Goal: Task Accomplishment & Management: Use online tool/utility

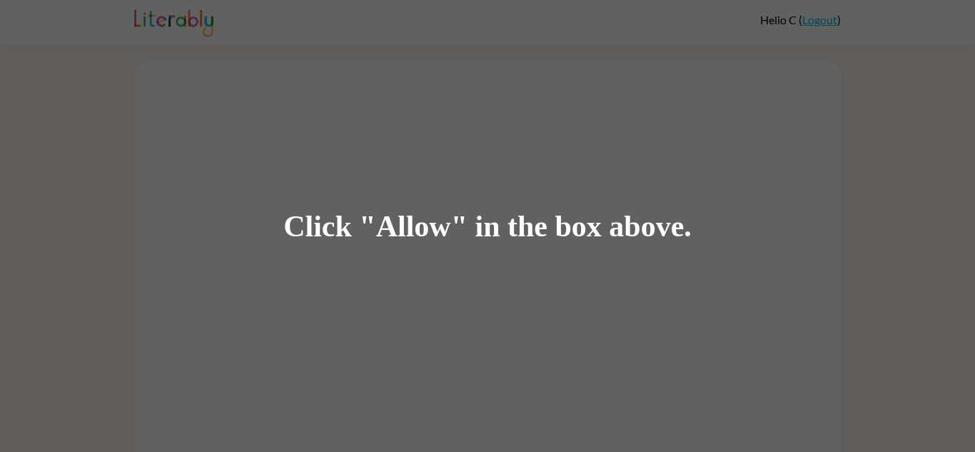
click at [477, 266] on div "Click "Allow" in the box above." at bounding box center [487, 226] width 975 height 452
click at [382, 231] on div "Click "Allow" in the box above." at bounding box center [487, 226] width 408 height 32
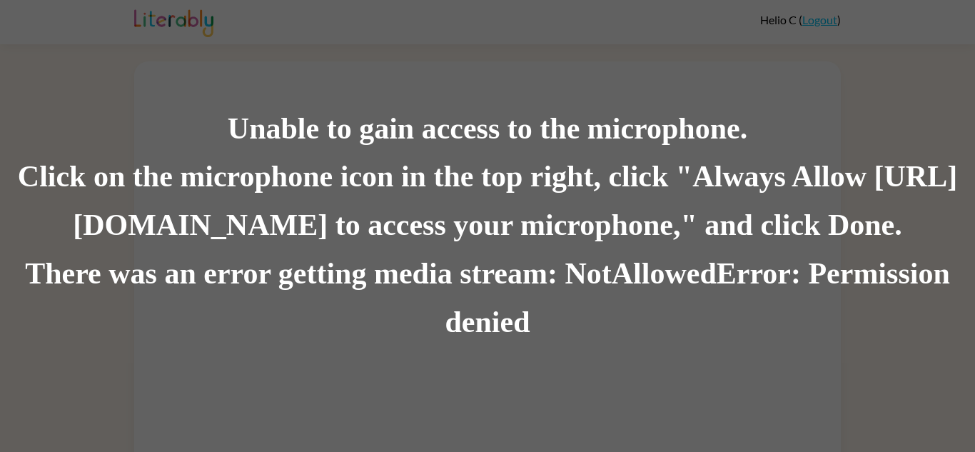
click at [322, 15] on div "Unable to gain access to the microphone. Click on the microphone icon in the to…" at bounding box center [487, 226] width 975 height 452
click at [572, 132] on div "Unable to gain access to the microphone." at bounding box center [487, 129] width 975 height 49
click at [562, 93] on div "Unable to gain access to the microphone. Click on the microphone icon in the to…" at bounding box center [487, 226] width 975 height 452
click at [526, 74] on div "Unable to gain access to the microphone. Click on the microphone icon in the to…" at bounding box center [487, 226] width 975 height 452
click at [714, 392] on div "Unable to gain access to the microphone. Click on the microphone icon in the to…" at bounding box center [487, 226] width 975 height 452
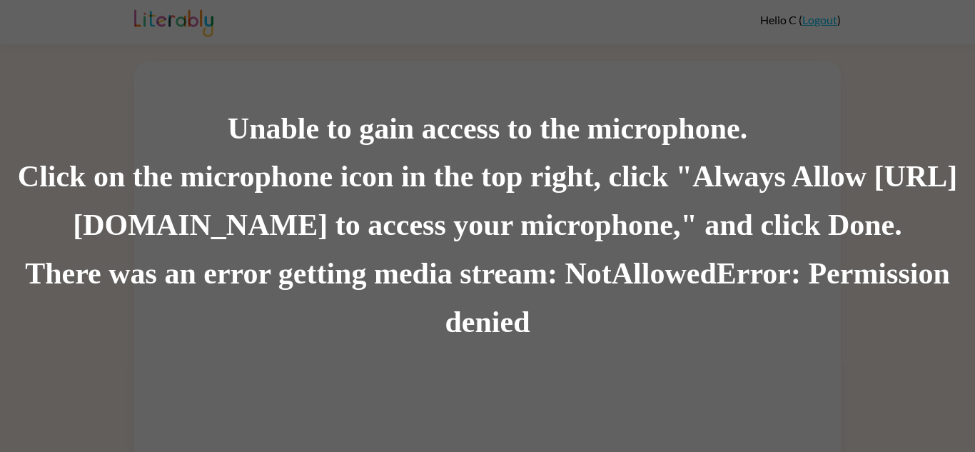
click at [714, 392] on div "Unable to gain access to the microphone. Click on the microphone icon in the to…" at bounding box center [487, 226] width 975 height 452
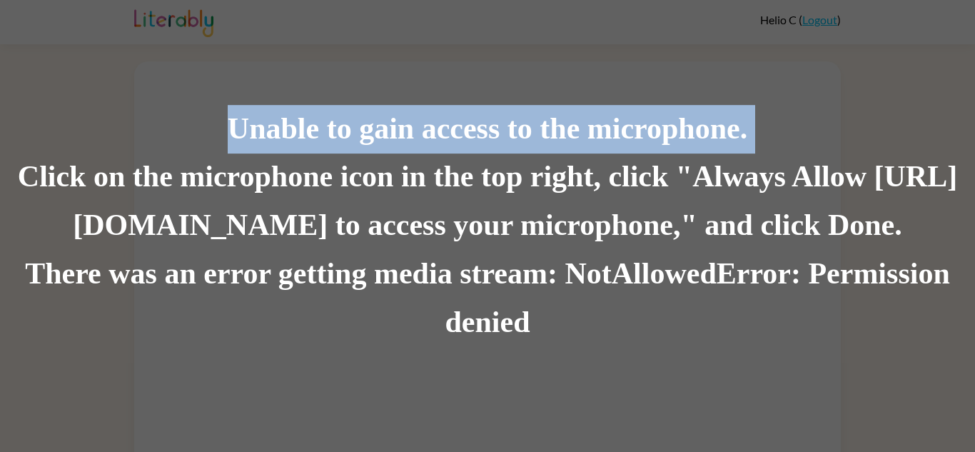
click at [714, 392] on div "Unable to gain access to the microphone. Click on the microphone icon in the to…" at bounding box center [487, 226] width 975 height 452
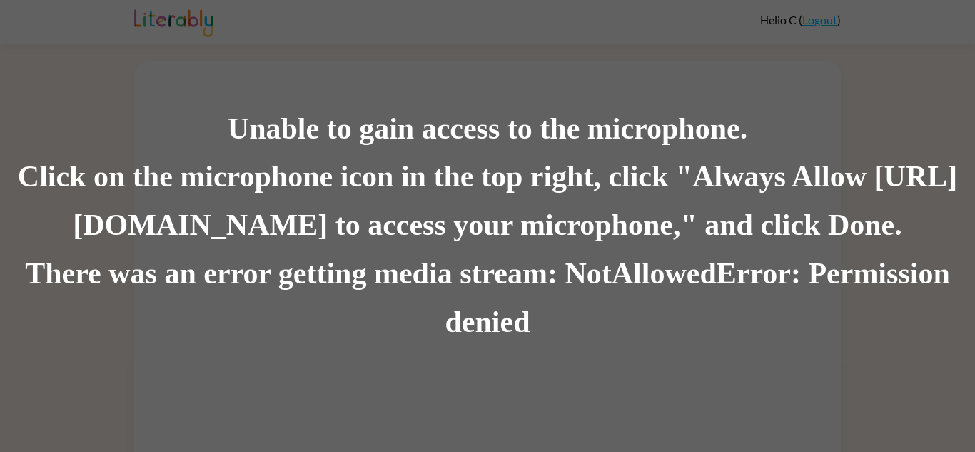
click at [714, 392] on div "Unable to gain access to the microphone. Click on the microphone icon in the to…" at bounding box center [487, 226] width 975 height 452
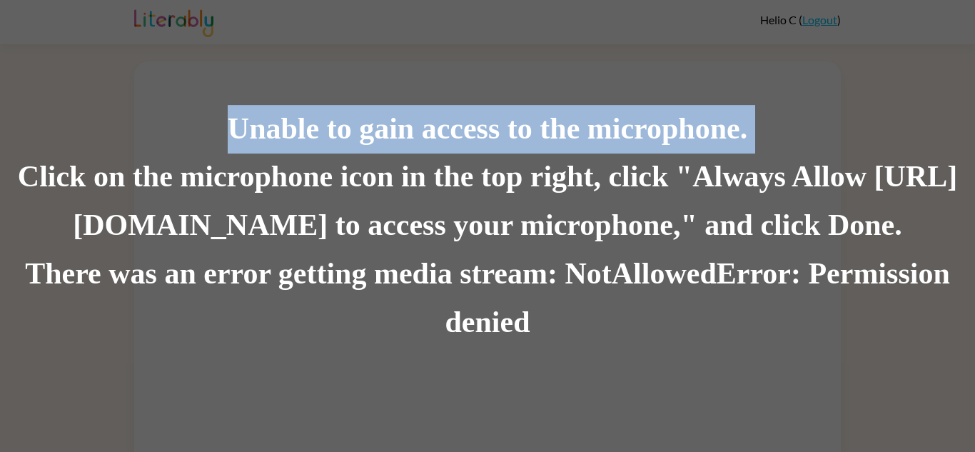
click at [714, 392] on div "Unable to gain access to the microphone. Click on the microphone icon in the to…" at bounding box center [487, 226] width 975 height 452
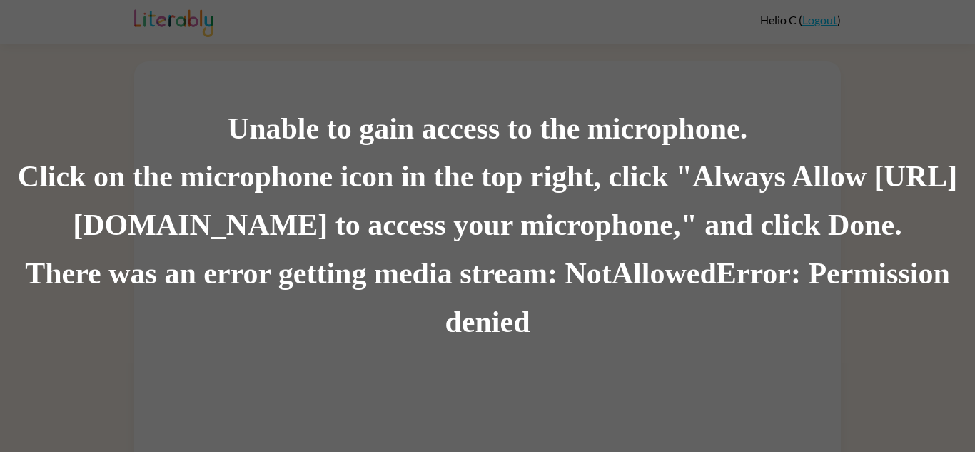
click at [714, 392] on div "Unable to gain access to the microphone. Click on the microphone icon in the to…" at bounding box center [487, 226] width 975 height 452
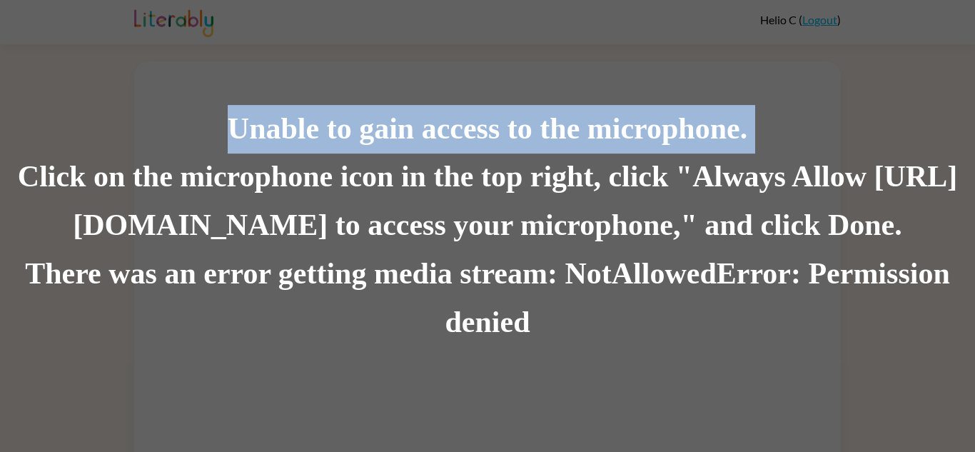
click at [714, 392] on div "Unable to gain access to the microphone. Click on the microphone icon in the to…" at bounding box center [487, 226] width 975 height 452
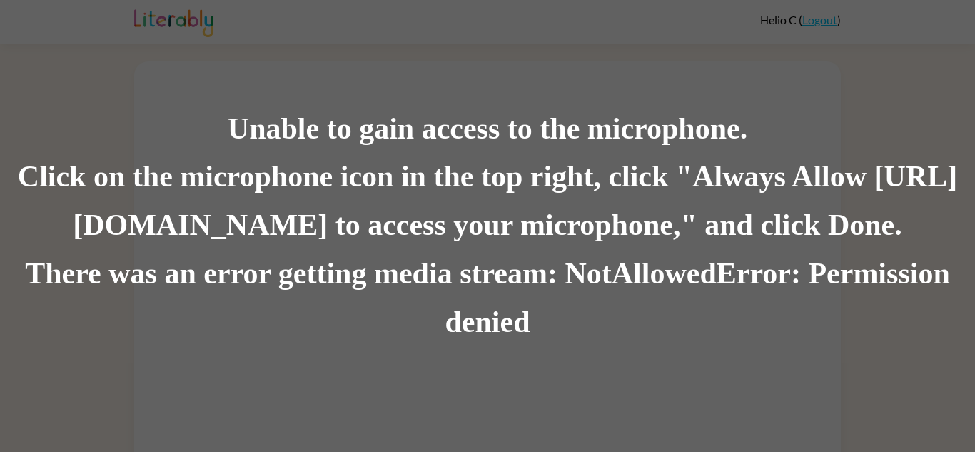
click at [714, 392] on div "Unable to gain access to the microphone. Click on the microphone icon in the to…" at bounding box center [487, 226] width 975 height 452
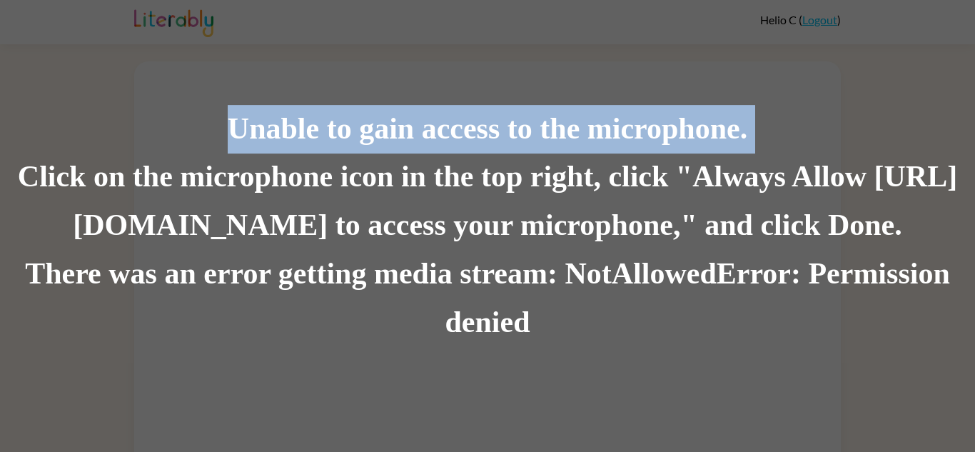
click at [714, 392] on div "Unable to gain access to the microphone. Click on the microphone icon in the to…" at bounding box center [487, 226] width 975 height 452
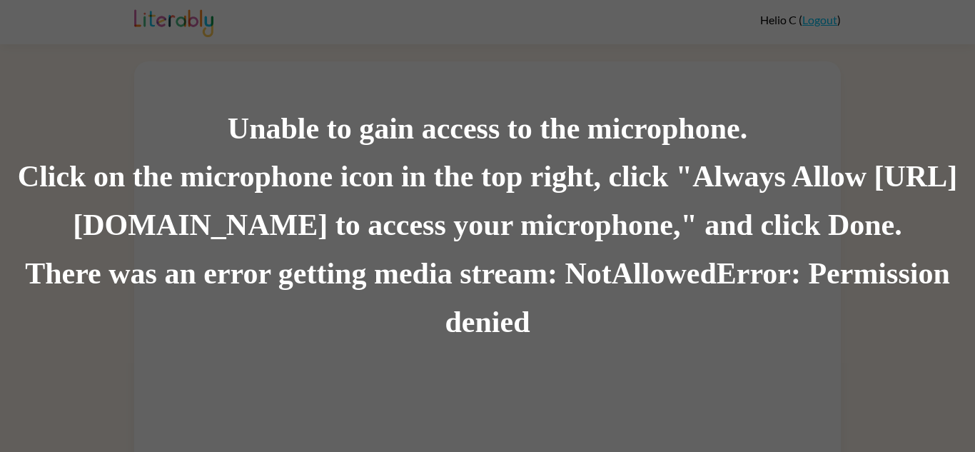
click at [714, 392] on div "Unable to gain access to the microphone. Click on the microphone icon in the to…" at bounding box center [487, 226] width 975 height 452
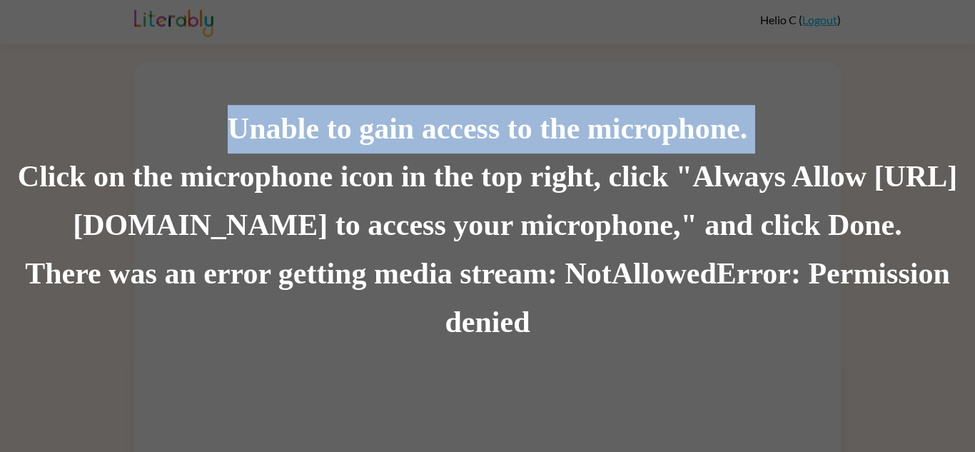
click at [714, 392] on div "Unable to gain access to the microphone. Click on the microphone icon in the to…" at bounding box center [487, 226] width 975 height 452
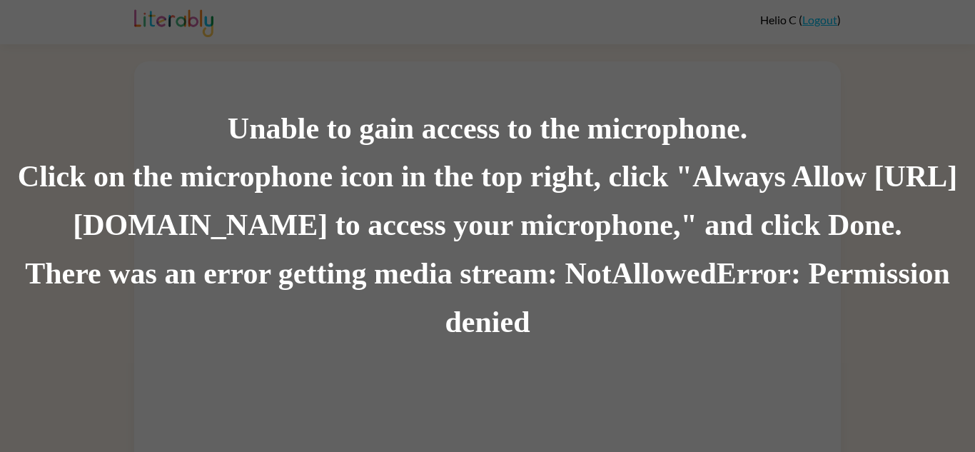
click at [714, 392] on div "Unable to gain access to the microphone. Click on the microphone icon in the to…" at bounding box center [487, 226] width 975 height 452
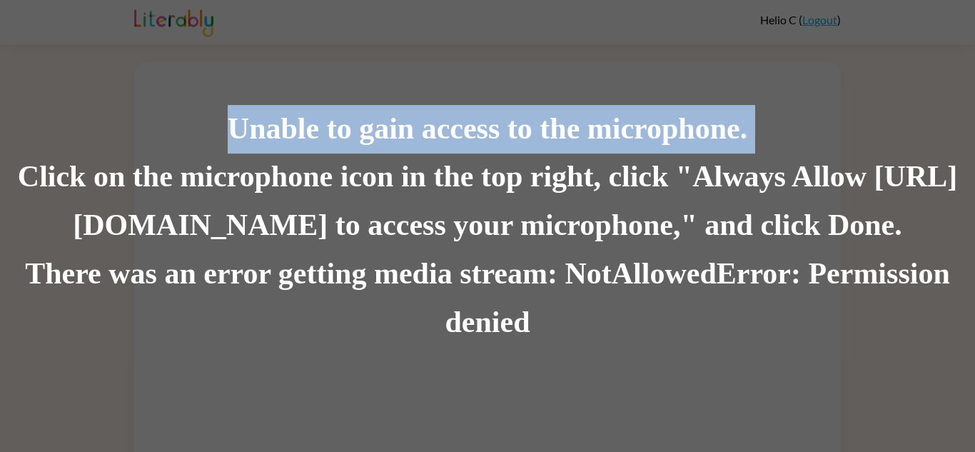
click at [714, 392] on div "Unable to gain access to the microphone. Click on the microphone icon in the to…" at bounding box center [487, 226] width 975 height 452
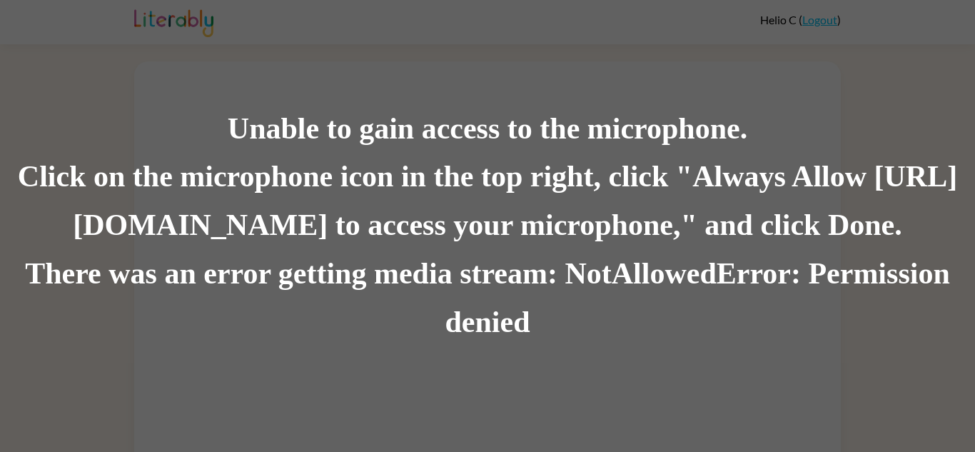
click at [714, 392] on div "Unable to gain access to the microphone. Click on the microphone icon in the to…" at bounding box center [487, 226] width 975 height 452
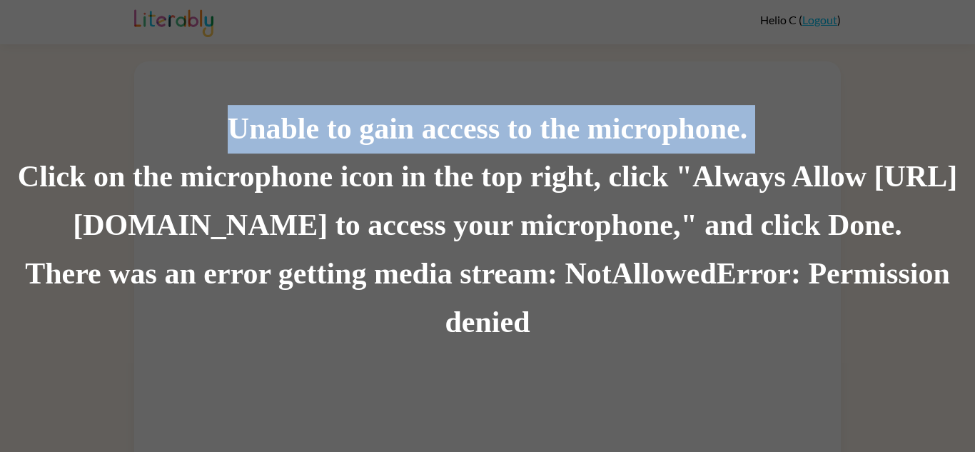
click at [714, 392] on div "Unable to gain access to the microphone. Click on the microphone icon in the to…" at bounding box center [487, 226] width 975 height 452
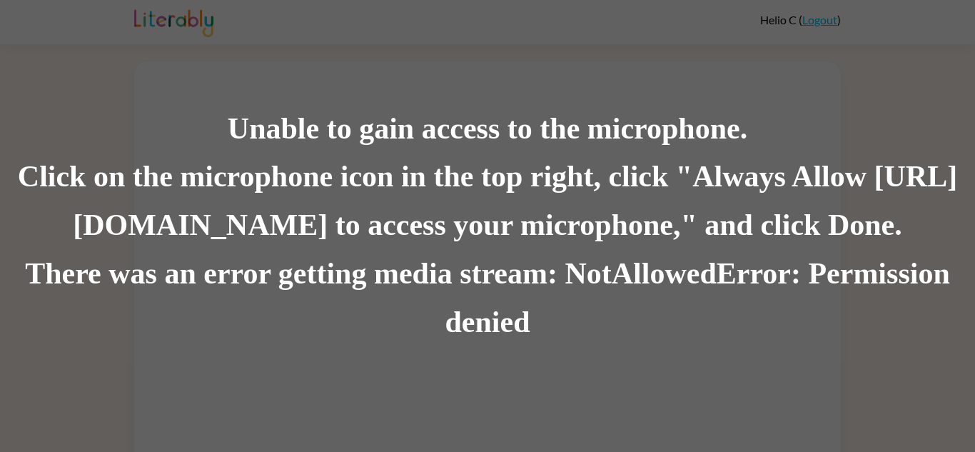
click at [714, 392] on div "Unable to gain access to the microphone. Click on the microphone icon in the to…" at bounding box center [487, 226] width 975 height 452
drag, startPoint x: 714, startPoint y: 392, endPoint x: 691, endPoint y: 369, distance: 32.8
click at [691, 369] on div "Unable to gain access to the microphone. Click on the microphone icon in the to…" at bounding box center [487, 226] width 975 height 452
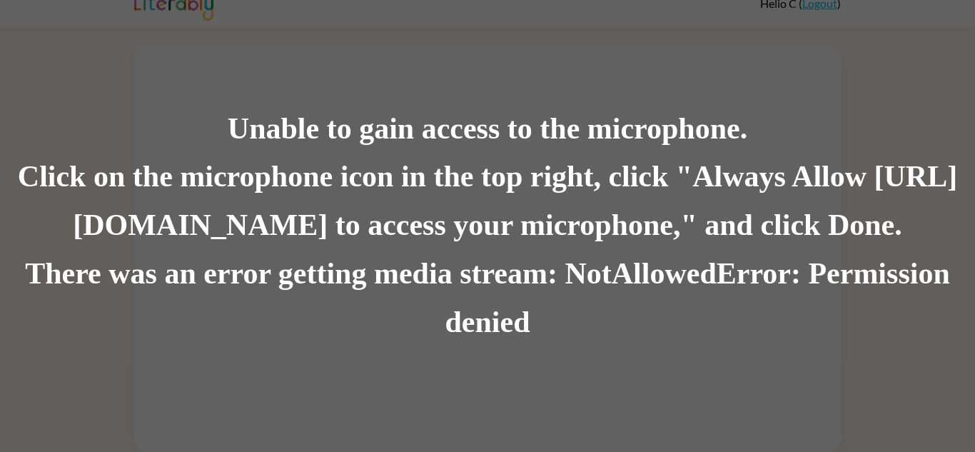
scroll to position [17, 0]
click at [691, 369] on div "Unable to gain access to the microphone. Click on the microphone icon in the to…" at bounding box center [487, 226] width 975 height 452
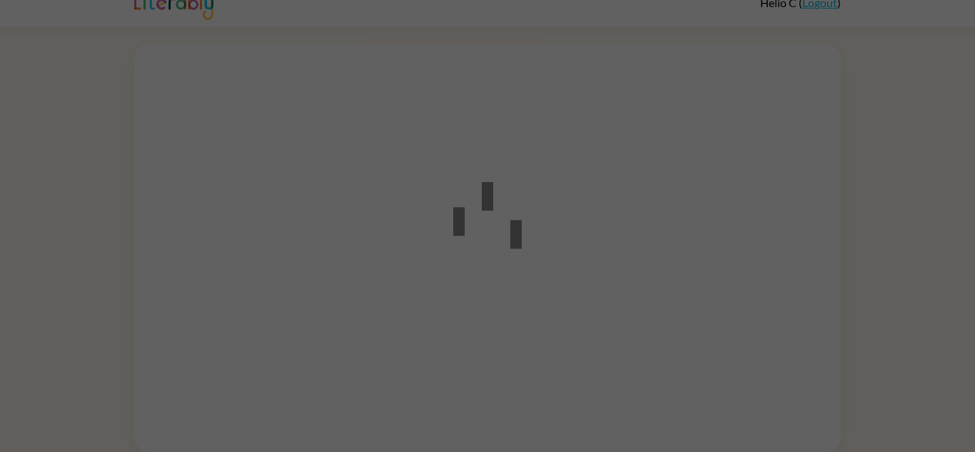
click at [493, 46] on div at bounding box center [427, 37] width 603 height 17
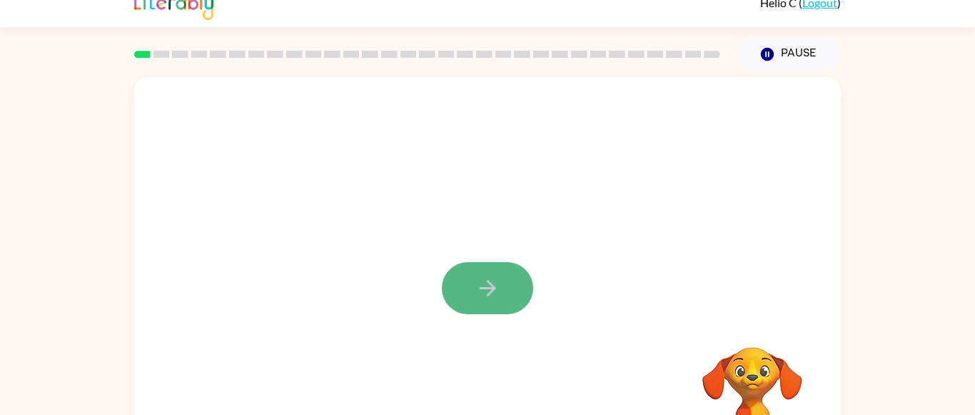
click at [512, 293] on button "button" at bounding box center [487, 288] width 91 height 52
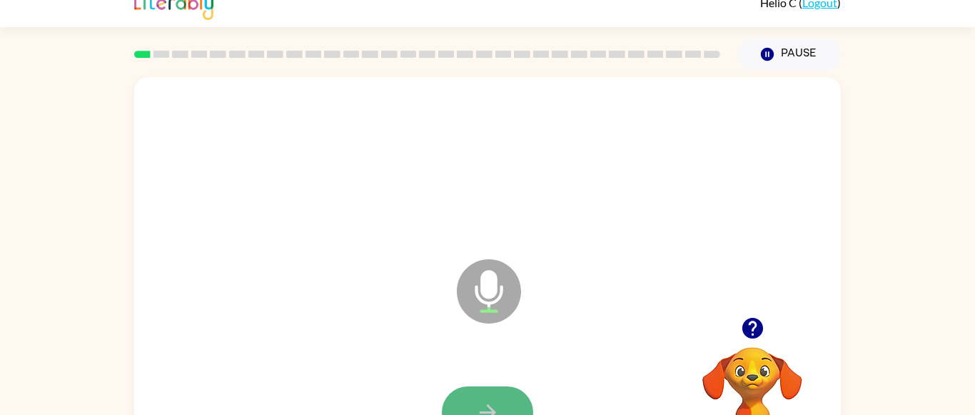
click at [470, 407] on button "button" at bounding box center [487, 412] width 91 height 52
click at [764, 325] on button "button" at bounding box center [752, 328] width 36 height 36
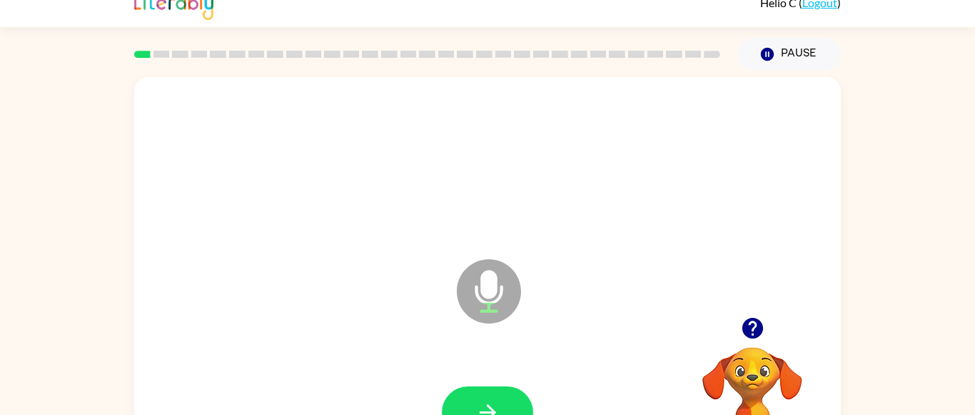
click at [534, 350] on icon "Microphone The Microphone is here when it is your turn to talk" at bounding box center [560, 308] width 214 height 107
click at [512, 403] on button "button" at bounding box center [487, 412] width 91 height 52
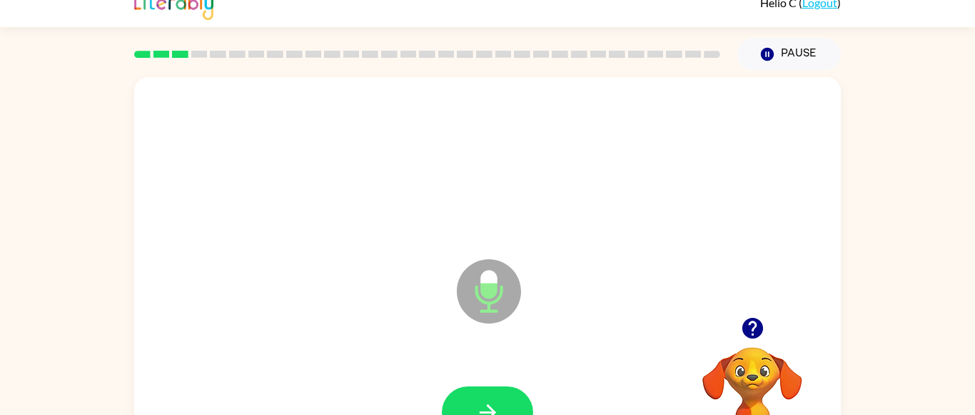
click at [512, 403] on button "button" at bounding box center [487, 412] width 91 height 52
click at [507, 404] on button "button" at bounding box center [487, 412] width 91 height 52
click at [507, 402] on button "button" at bounding box center [487, 412] width 91 height 52
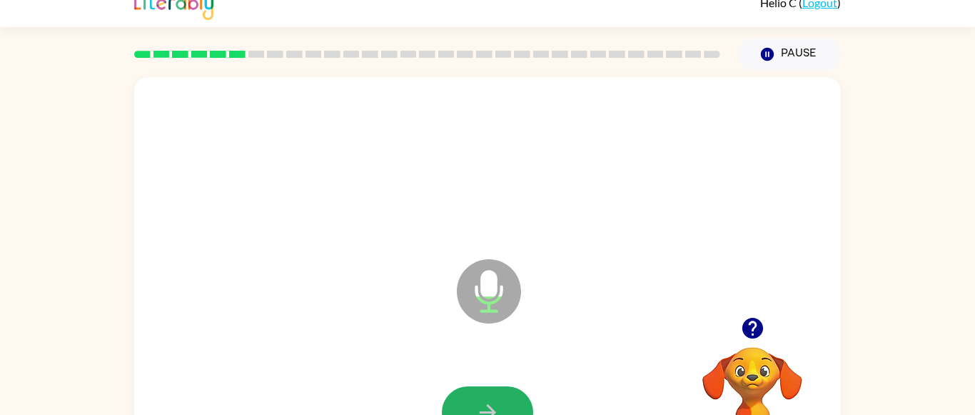
click at [507, 402] on button "button" at bounding box center [487, 412] width 91 height 52
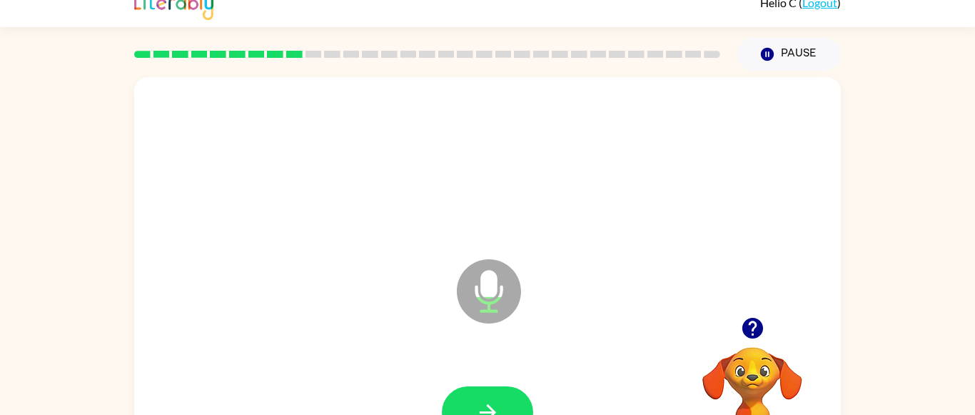
click at [507, 402] on button "button" at bounding box center [487, 412] width 91 height 52
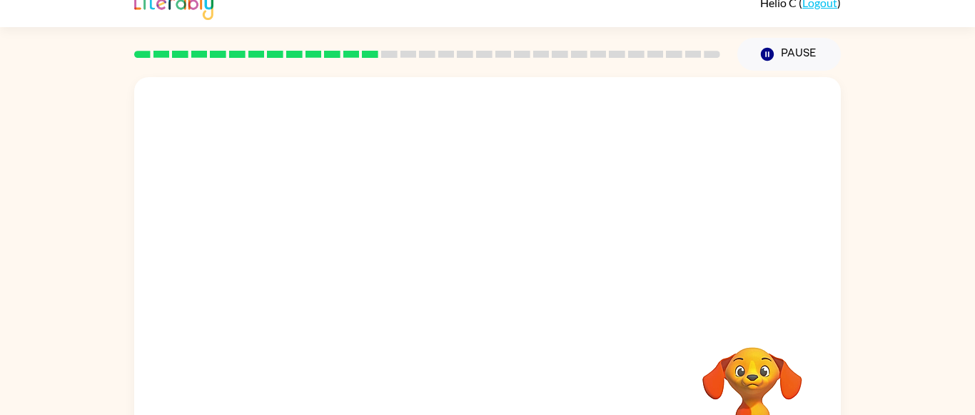
click at [507, 402] on div at bounding box center [487, 412] width 678 height 117
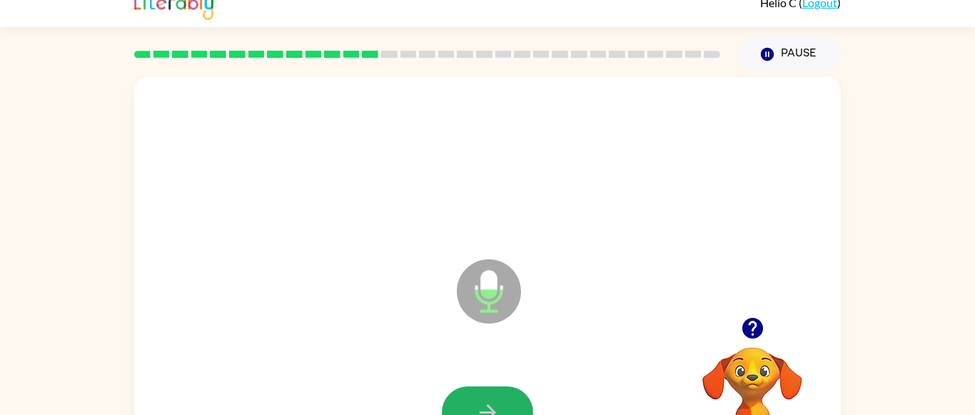
click at [507, 402] on button "button" at bounding box center [487, 412] width 91 height 52
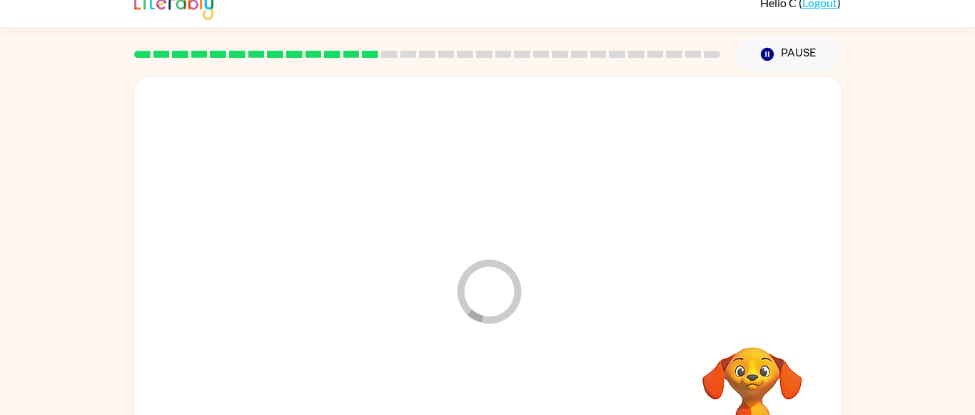
click at [507, 402] on div at bounding box center [487, 412] width 678 height 117
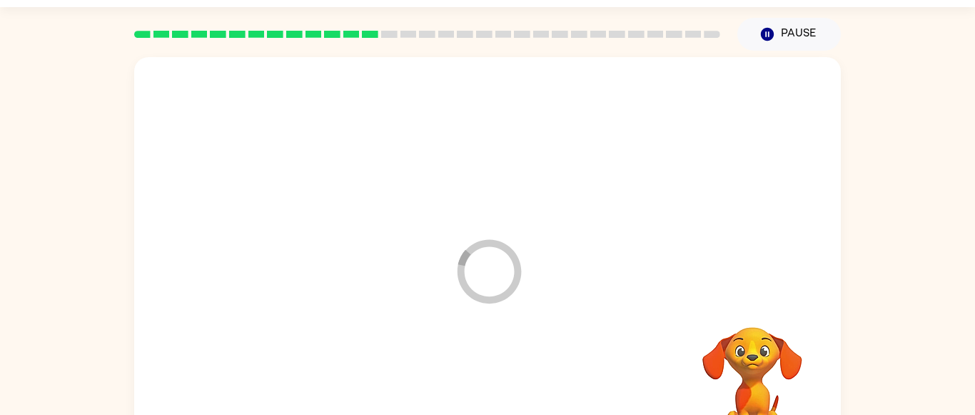
click at [507, 402] on div at bounding box center [487, 392] width 678 height 117
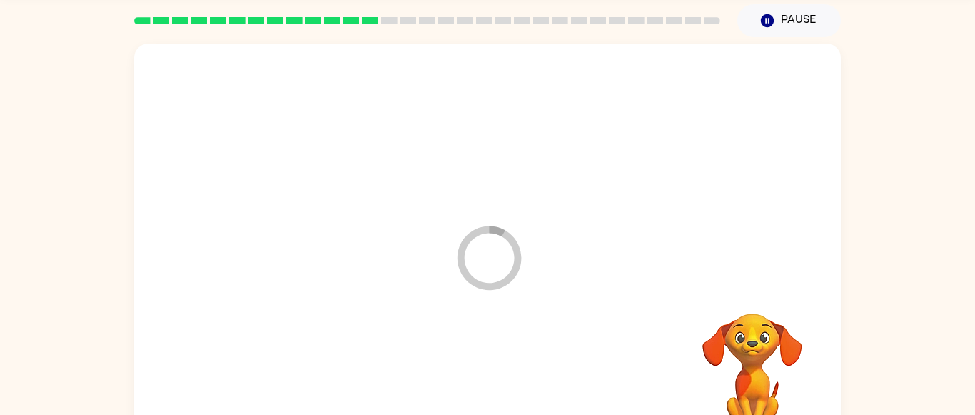
click at [389, 17] on rect at bounding box center [389, 20] width 16 height 7
click at [366, 18] on rect at bounding box center [370, 20] width 16 height 7
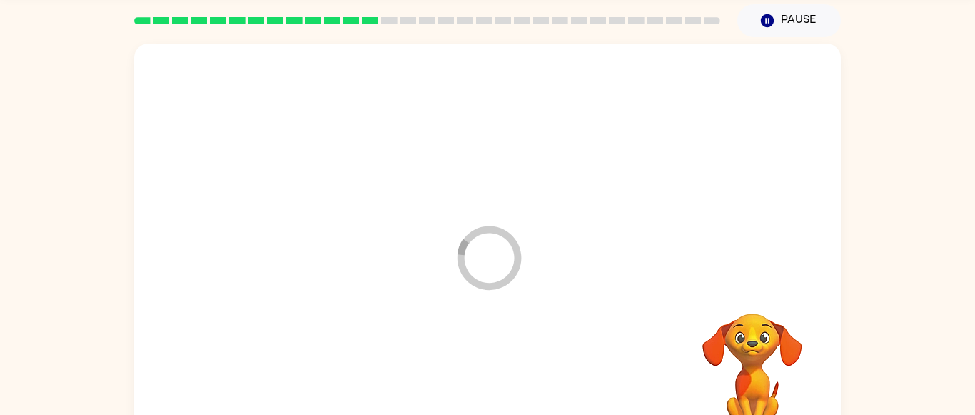
click at [366, 18] on rect at bounding box center [370, 20] width 16 height 7
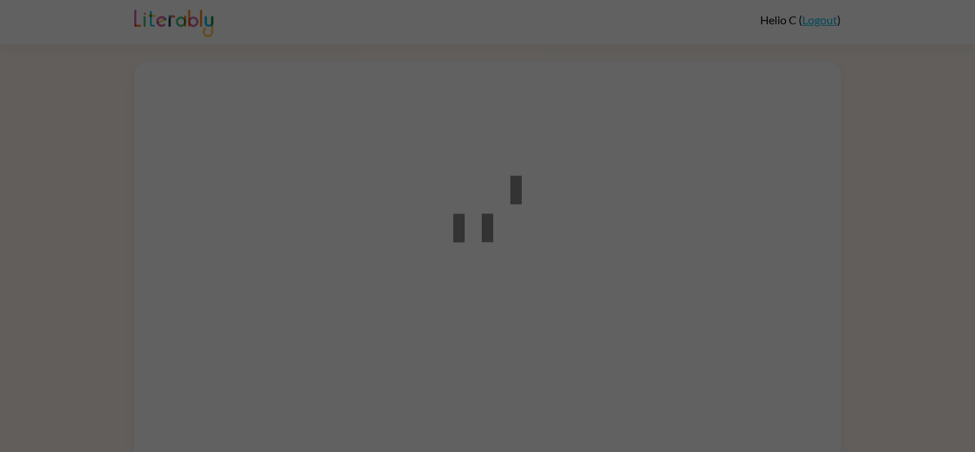
scroll to position [17, 0]
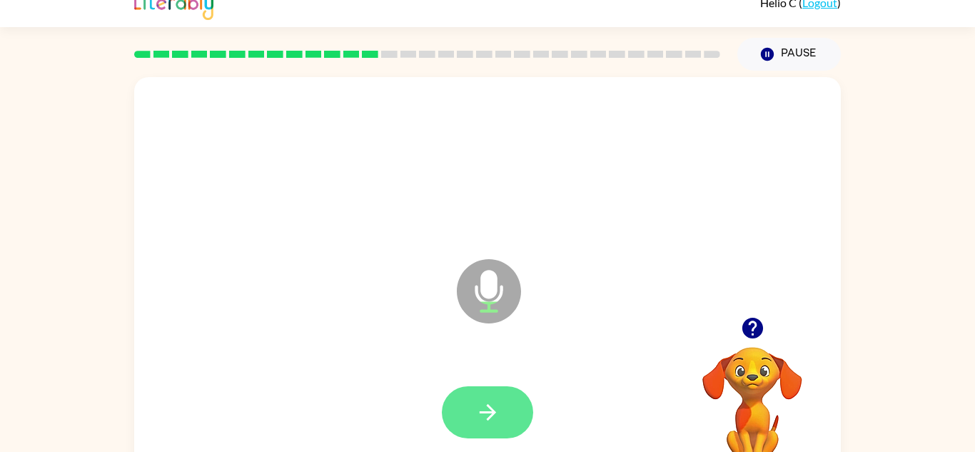
click at [487, 405] on icon "button" at bounding box center [487, 412] width 16 height 16
click at [493, 400] on icon "button" at bounding box center [487, 412] width 25 height 25
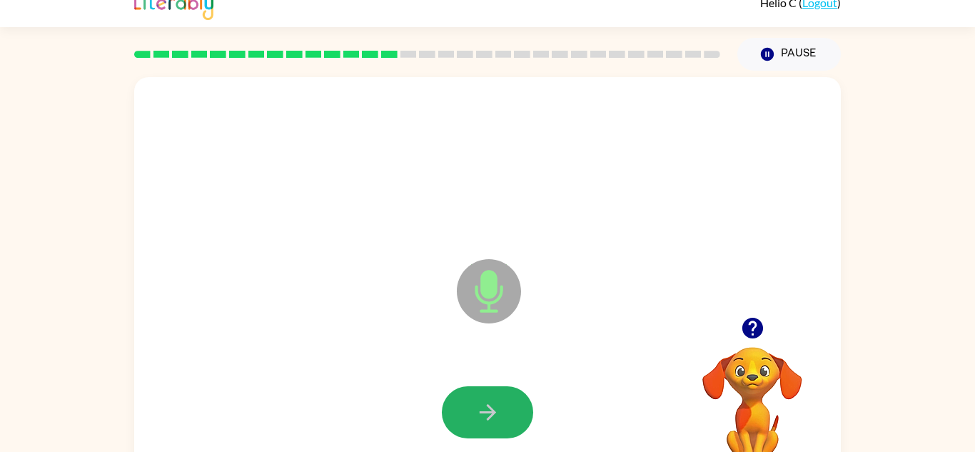
click at [493, 400] on icon "button" at bounding box center [487, 412] width 25 height 25
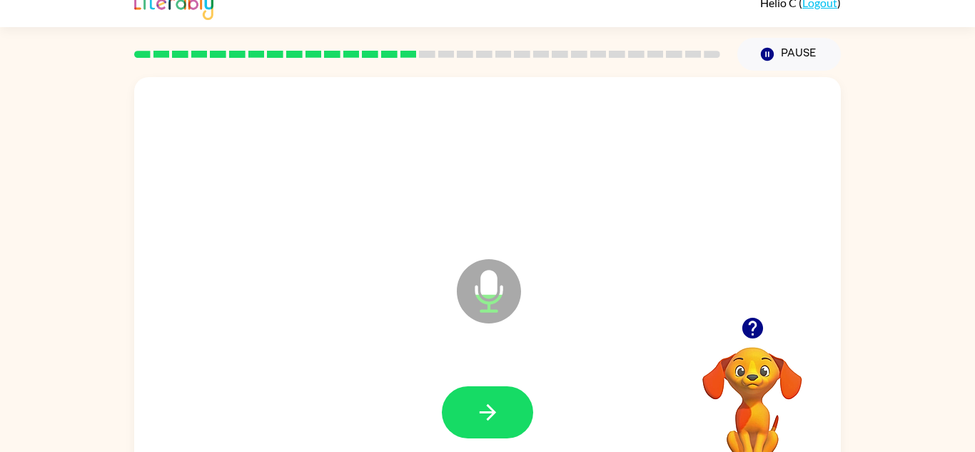
click at [493, 400] on icon "button" at bounding box center [487, 412] width 25 height 25
click at [490, 400] on icon "button" at bounding box center [487, 412] width 25 height 25
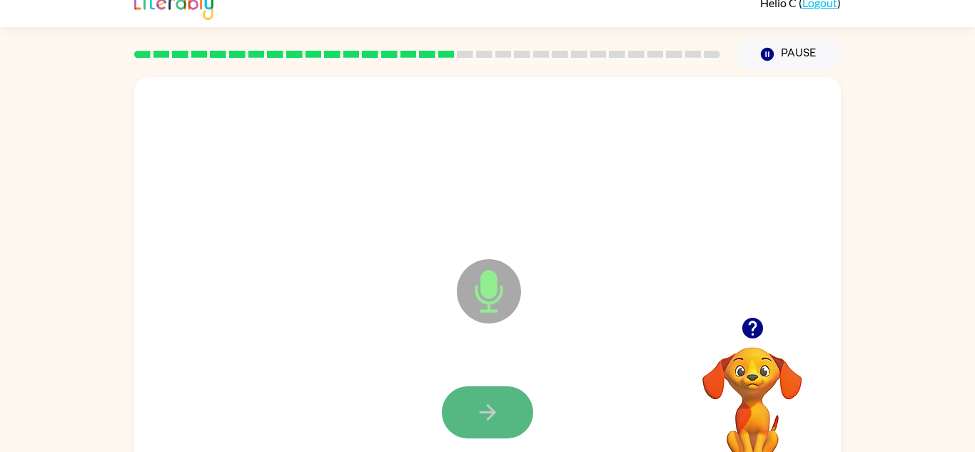
click at [486, 403] on icon "button" at bounding box center [487, 412] width 25 height 25
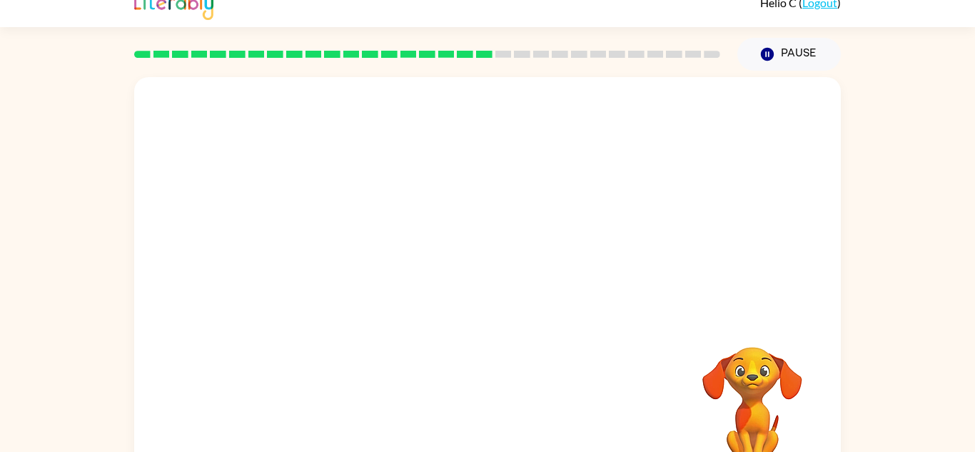
click at [486, 403] on div "Your browser must support playing .mp4 files to use Literably. Please try using…" at bounding box center [487, 280] width 706 height 407
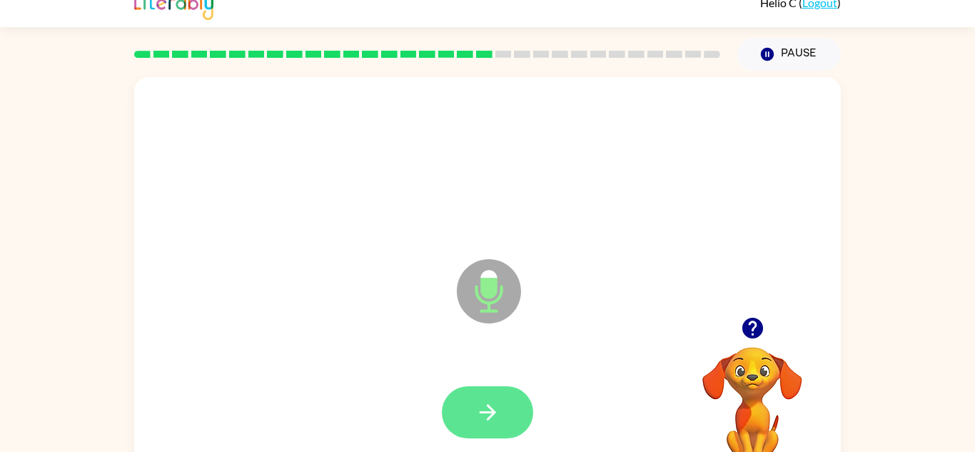
drag, startPoint x: 486, startPoint y: 403, endPoint x: 501, endPoint y: 394, distance: 17.6
click at [501, 394] on button "button" at bounding box center [487, 412] width 91 height 52
click at [493, 406] on icon "button" at bounding box center [487, 412] width 25 height 25
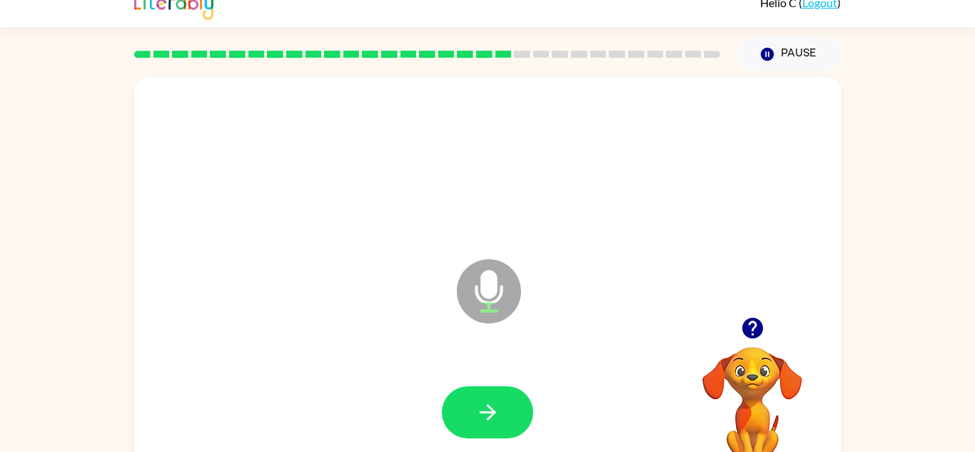
click at [493, 406] on icon "button" at bounding box center [487, 412] width 25 height 25
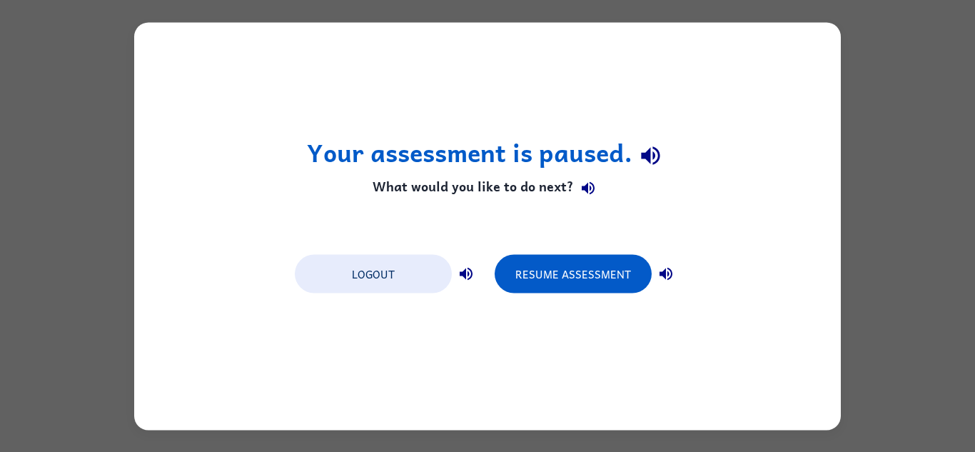
scroll to position [0, 0]
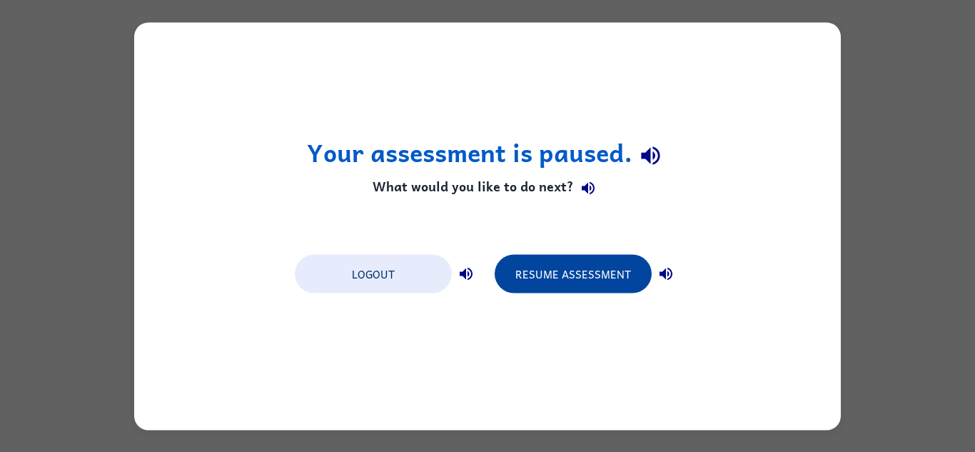
click at [547, 283] on button "Resume Assessment" at bounding box center [573, 273] width 157 height 39
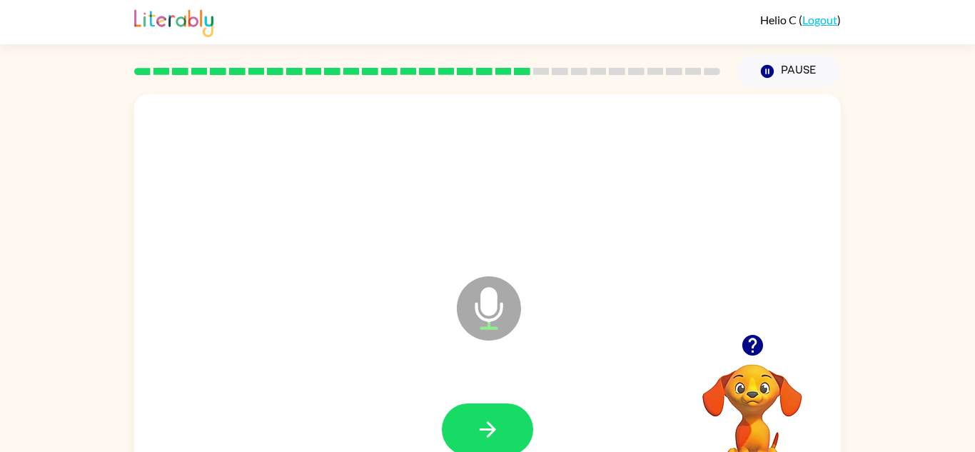
click at [547, 283] on icon "Microphone The Microphone is here when it is your turn to talk" at bounding box center [560, 326] width 214 height 107
click at [487, 410] on button "button" at bounding box center [487, 429] width 91 height 52
click at [491, 403] on button "button" at bounding box center [487, 429] width 91 height 52
click at [486, 422] on icon "button" at bounding box center [487, 429] width 25 height 25
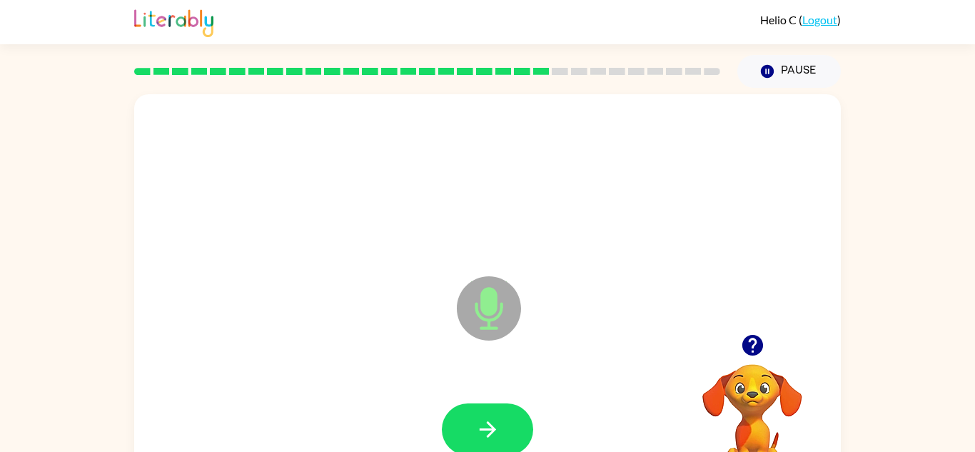
click at [486, 422] on icon "button" at bounding box center [487, 429] width 25 height 25
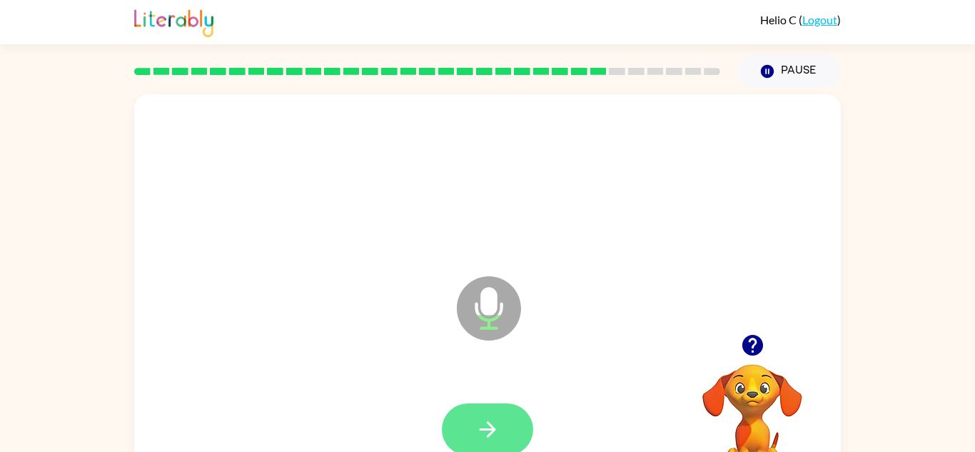
click at [487, 422] on icon "button" at bounding box center [487, 429] width 25 height 25
click at [487, 422] on icon "button" at bounding box center [487, 429] width 16 height 16
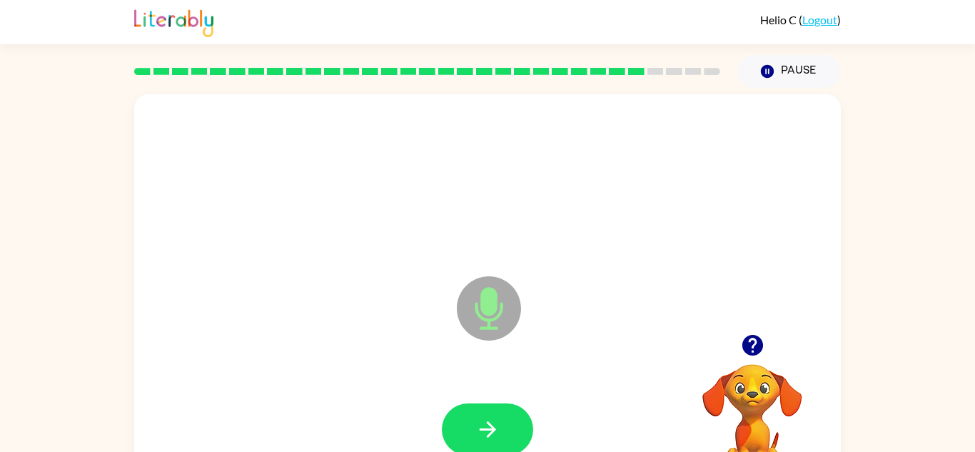
click at [487, 422] on icon "button" at bounding box center [487, 429] width 16 height 16
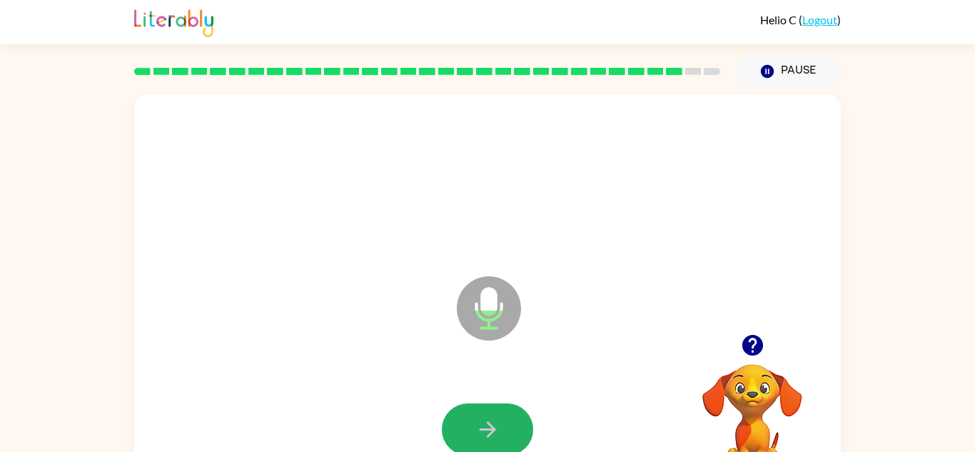
click at [487, 422] on icon "button" at bounding box center [487, 429] width 16 height 16
click at [484, 420] on icon "button" at bounding box center [487, 429] width 25 height 25
